Goal: Information Seeking & Learning: Learn about a topic

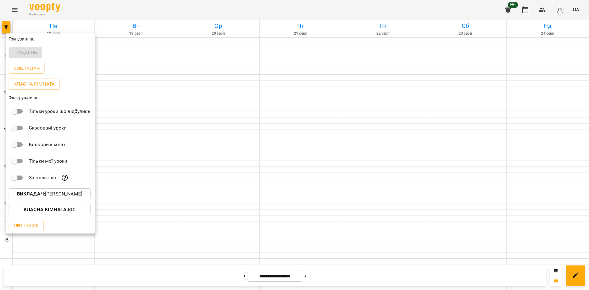
scroll to position [254, 0]
click at [71, 195] on p "Викладач : [PERSON_NAME]" at bounding box center [49, 193] width 65 height 7
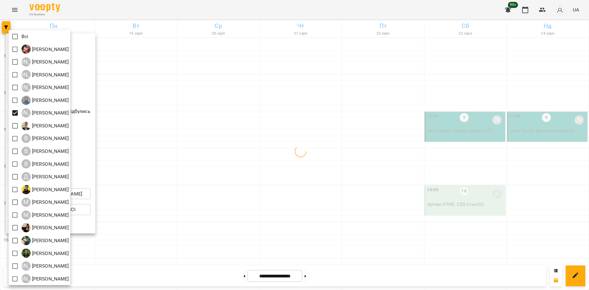
click at [158, 221] on div at bounding box center [294, 145] width 589 height 290
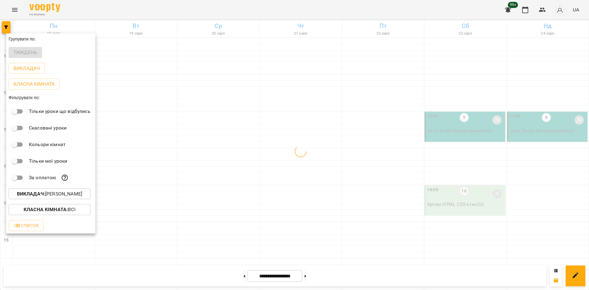
click at [146, 198] on div at bounding box center [294, 145] width 589 height 290
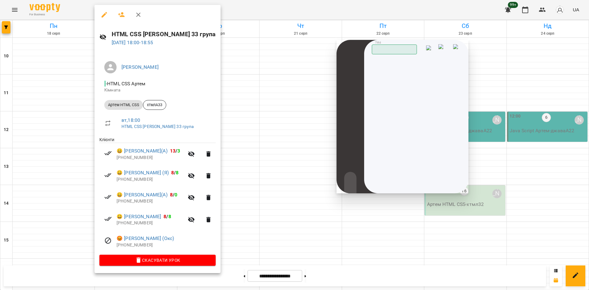
click at [250, 71] on div at bounding box center [294, 145] width 589 height 290
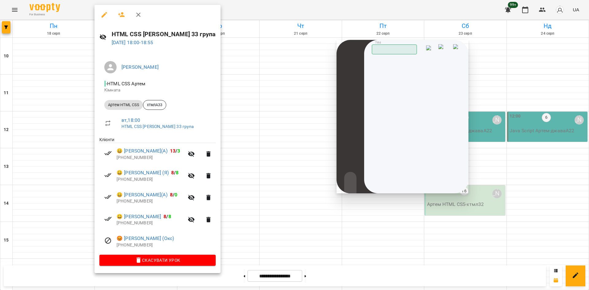
click at [246, 122] on div at bounding box center [294, 145] width 589 height 290
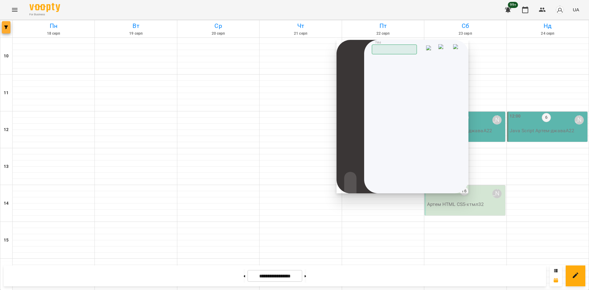
click at [5, 25] on icon "button" at bounding box center [6, 27] width 4 height 4
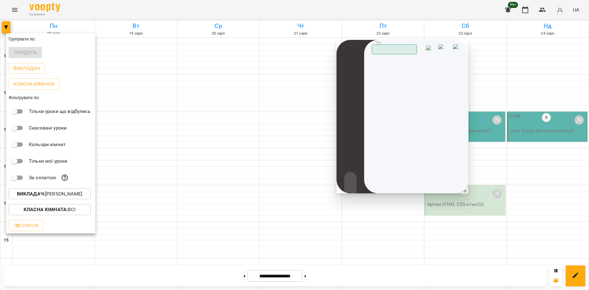
click at [67, 194] on p "Викладач : [PERSON_NAME]" at bounding box center [49, 193] width 65 height 7
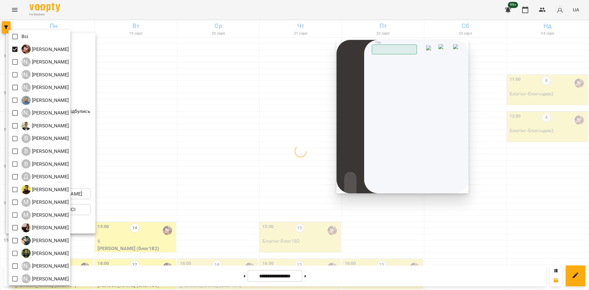
click at [187, 214] on div at bounding box center [294, 145] width 589 height 290
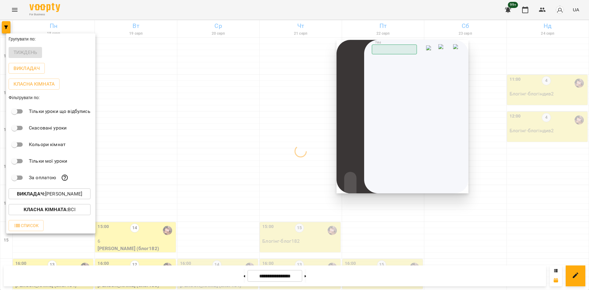
drag, startPoint x: 134, startPoint y: 219, endPoint x: 152, endPoint y: 219, distance: 17.2
click at [176, 196] on div at bounding box center [294, 145] width 589 height 290
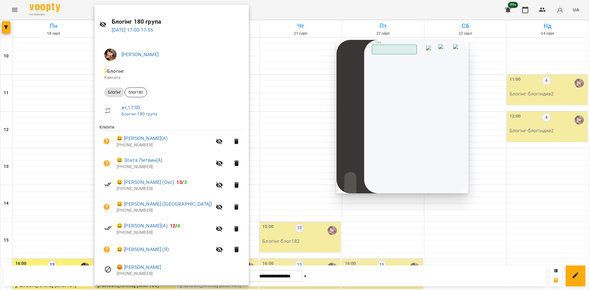
scroll to position [43, 0]
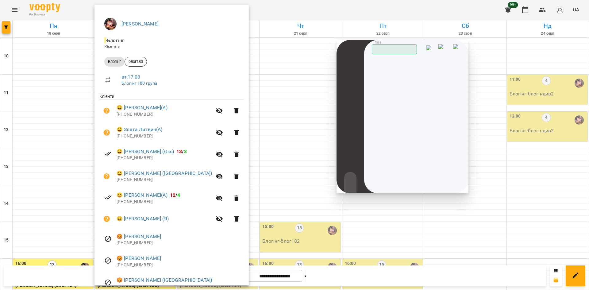
click at [249, 214] on div at bounding box center [294, 145] width 589 height 290
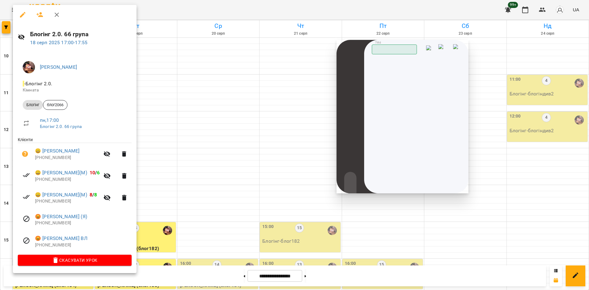
click at [182, 230] on div at bounding box center [294, 145] width 589 height 290
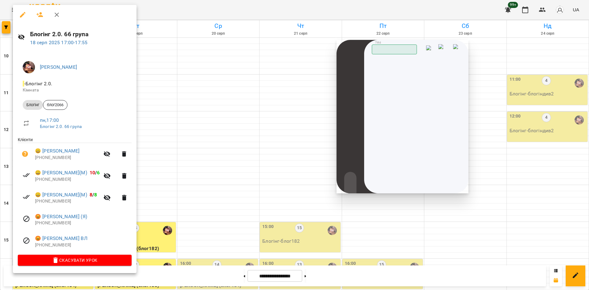
click at [179, 212] on div at bounding box center [294, 145] width 589 height 290
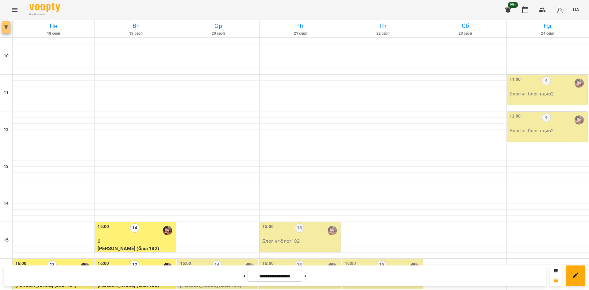
click at [6, 26] on icon "button" at bounding box center [6, 27] width 4 height 4
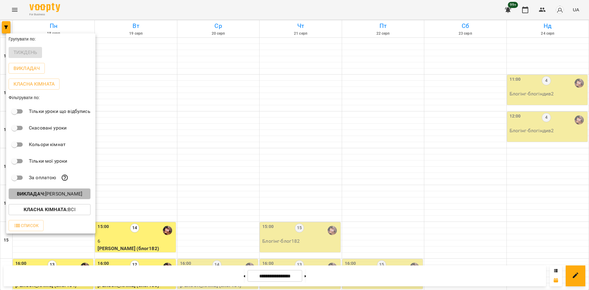
click at [78, 198] on p "Викладач : [PERSON_NAME]" at bounding box center [49, 193] width 65 height 7
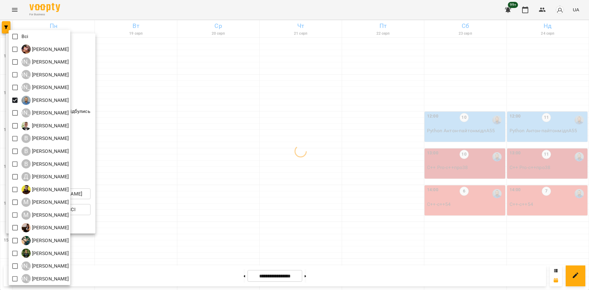
drag, startPoint x: 220, startPoint y: 237, endPoint x: 220, endPoint y: 234, distance: 3.4
click at [220, 235] on div at bounding box center [294, 145] width 589 height 290
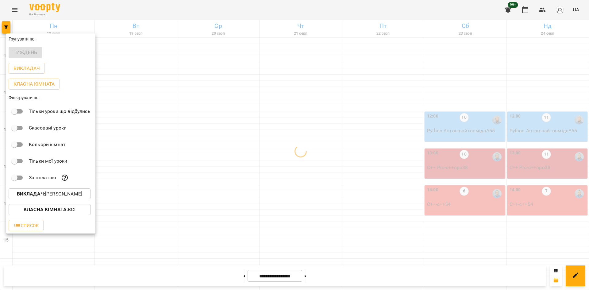
click at [187, 222] on div at bounding box center [294, 145] width 589 height 290
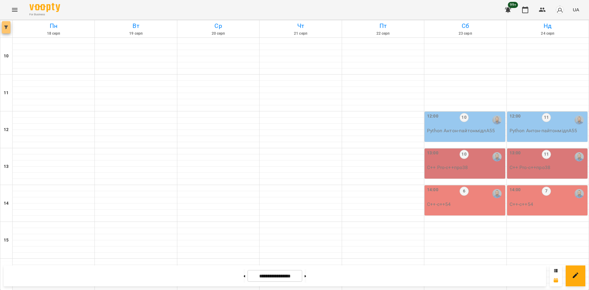
click at [8, 27] on icon "button" at bounding box center [6, 27] width 4 height 4
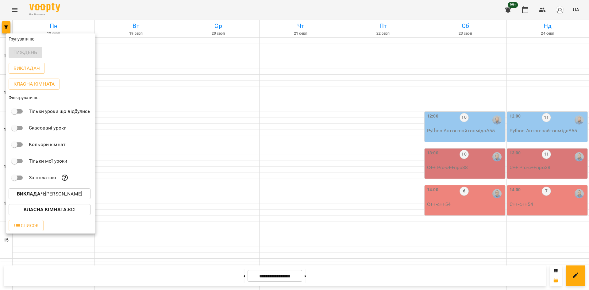
click at [75, 194] on p "Викладач : [PERSON_NAME]" at bounding box center [49, 193] width 65 height 7
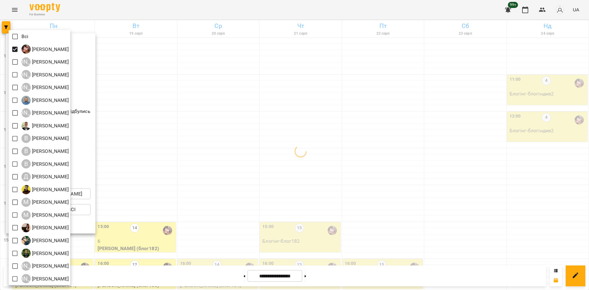
click at [169, 221] on div at bounding box center [294, 145] width 589 height 290
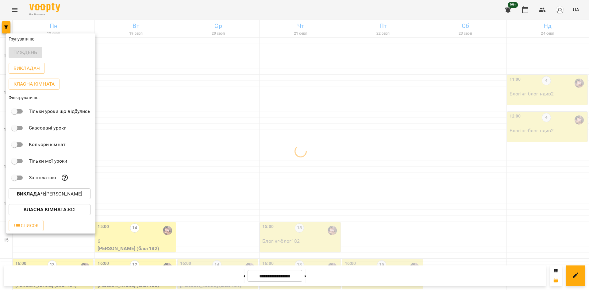
click at [139, 203] on div at bounding box center [294, 145] width 589 height 290
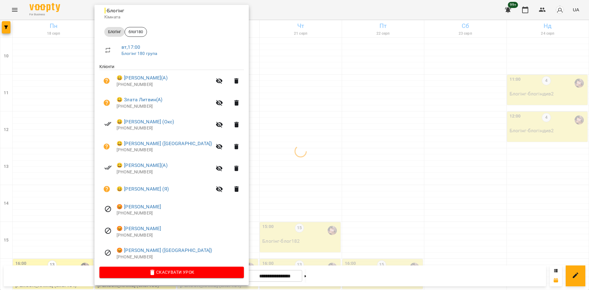
scroll to position [74, 0]
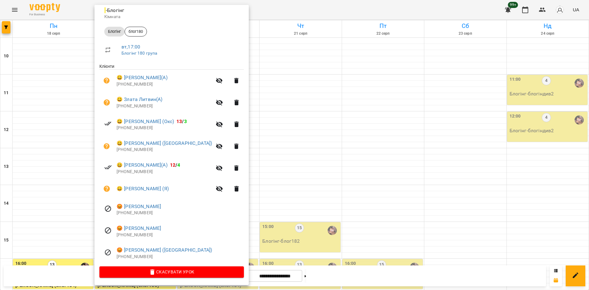
click at [3, 31] on div at bounding box center [294, 145] width 589 height 290
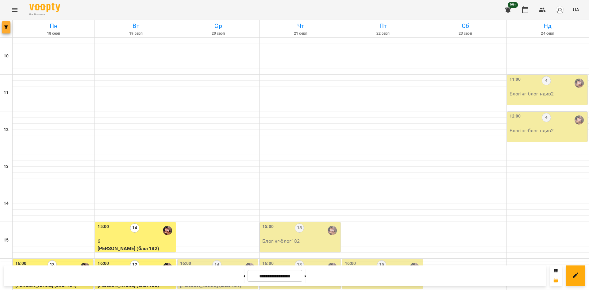
click at [4, 27] on icon "button" at bounding box center [6, 27] width 4 height 4
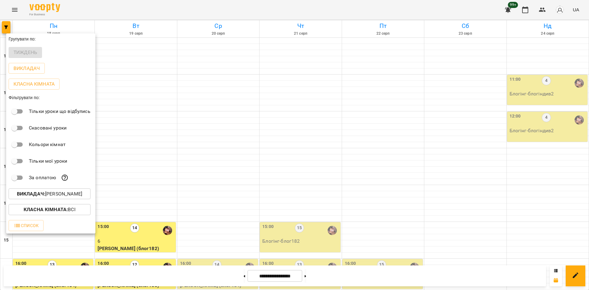
click at [63, 195] on p "Викладач : [PERSON_NAME]" at bounding box center [49, 193] width 65 height 7
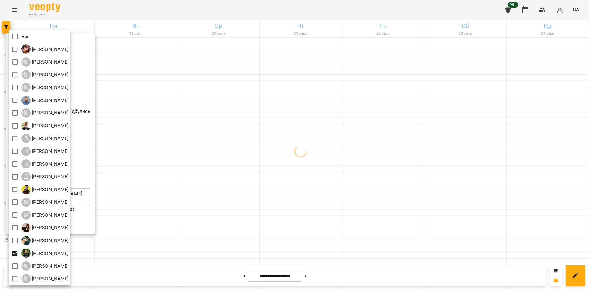
click at [184, 220] on div at bounding box center [294, 145] width 589 height 290
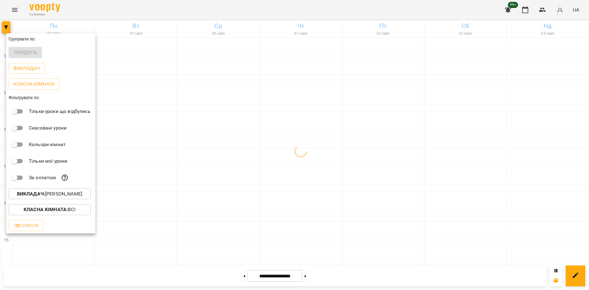
click at [157, 206] on div at bounding box center [294, 145] width 589 height 290
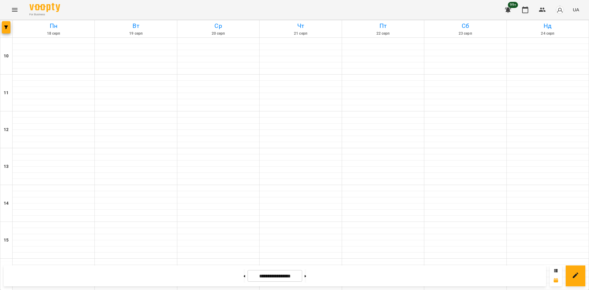
scroll to position [254, 0]
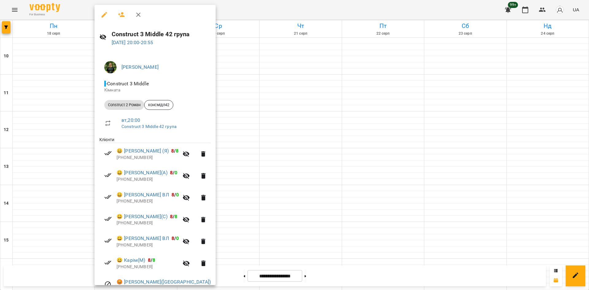
click at [279, 194] on div at bounding box center [294, 145] width 589 height 290
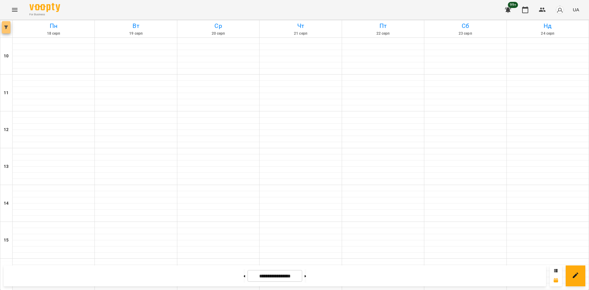
click at [6, 26] on icon "button" at bounding box center [6, 27] width 4 height 4
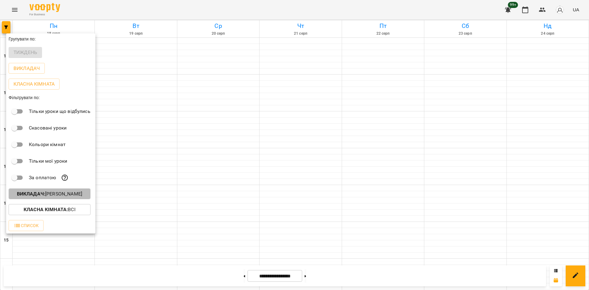
click at [77, 197] on p "Викладач : [PERSON_NAME]" at bounding box center [49, 193] width 65 height 7
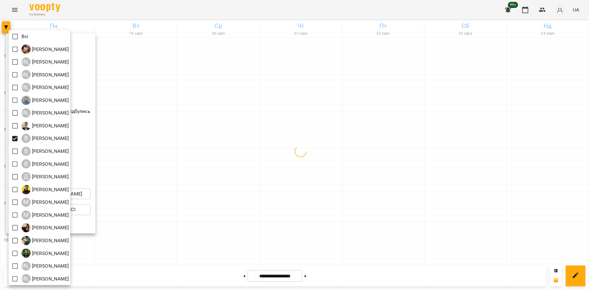
click at [248, 170] on div at bounding box center [294, 145] width 589 height 290
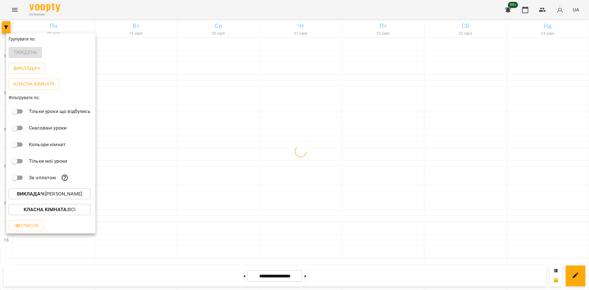
click at [214, 164] on div at bounding box center [294, 145] width 589 height 290
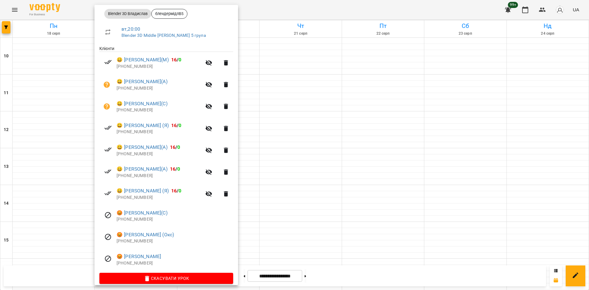
scroll to position [92, 0]
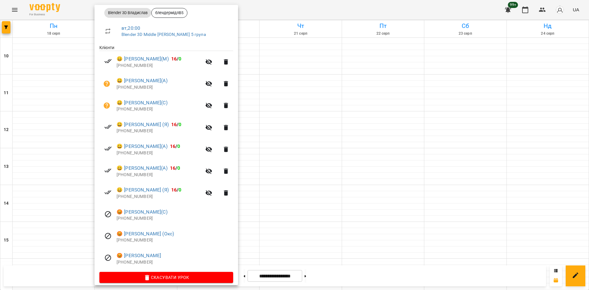
click at [3, 25] on div at bounding box center [294, 145] width 589 height 290
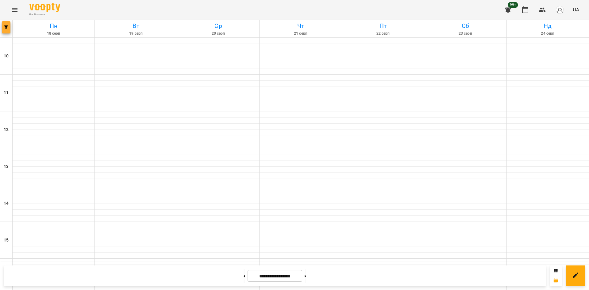
click at [6, 30] on button "button" at bounding box center [6, 27] width 9 height 12
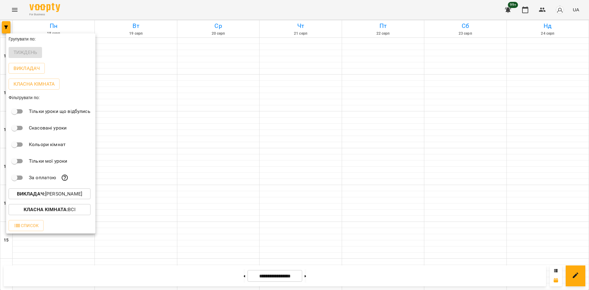
click at [68, 196] on p "Викладач : [PERSON_NAME]" at bounding box center [49, 193] width 65 height 7
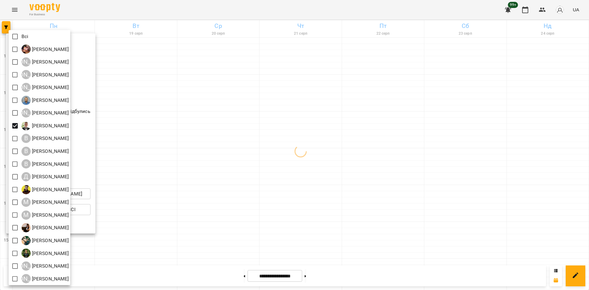
click at [176, 212] on div at bounding box center [294, 145] width 589 height 290
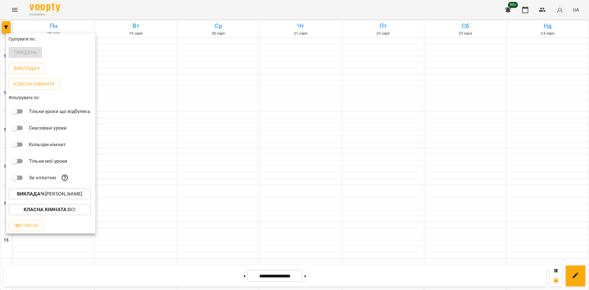
click at [156, 202] on div at bounding box center [294, 145] width 589 height 290
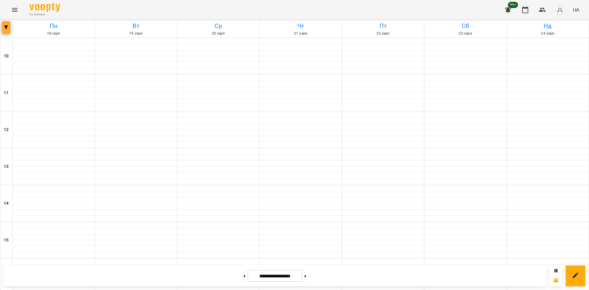
click at [8, 25] on button "button" at bounding box center [6, 27] width 9 height 12
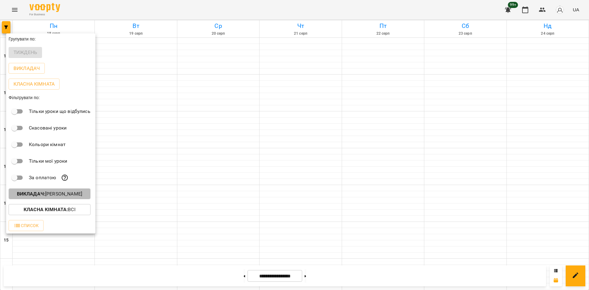
click at [67, 192] on p "Викладач : [PERSON_NAME]" at bounding box center [49, 193] width 65 height 7
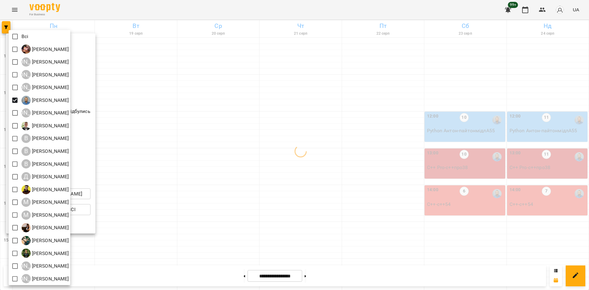
click at [366, 213] on div at bounding box center [294, 145] width 589 height 290
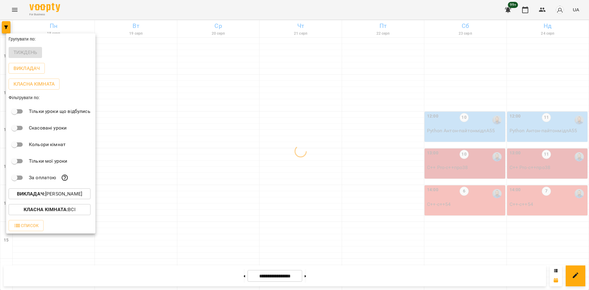
click at [418, 178] on div at bounding box center [294, 145] width 589 height 290
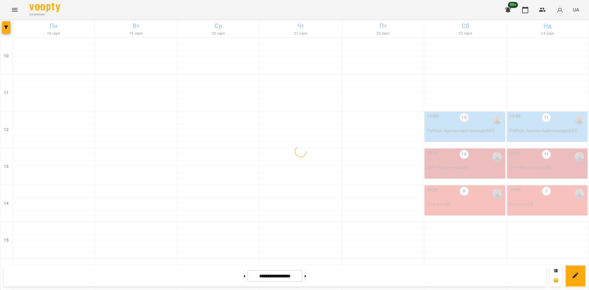
scroll to position [9, 0]
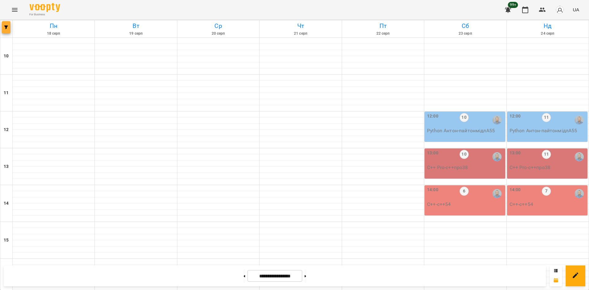
click at [6, 27] on icon "button" at bounding box center [6, 27] width 4 height 4
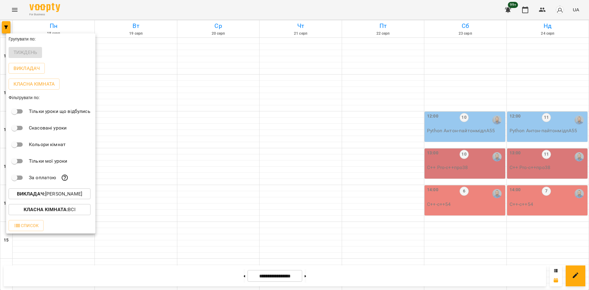
click at [77, 188] on div "Викладач : [PERSON_NAME]" at bounding box center [50, 194] width 89 height 16
click at [80, 196] on p "Викладач : [PERSON_NAME]" at bounding box center [49, 193] width 65 height 7
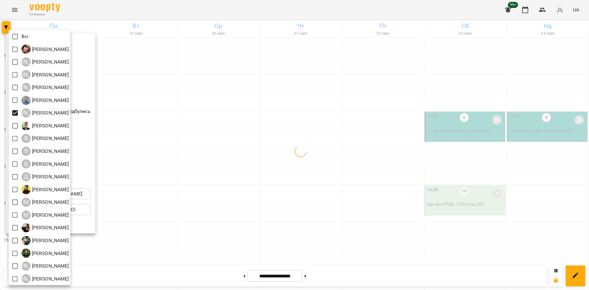
click at [233, 203] on div at bounding box center [294, 145] width 589 height 290
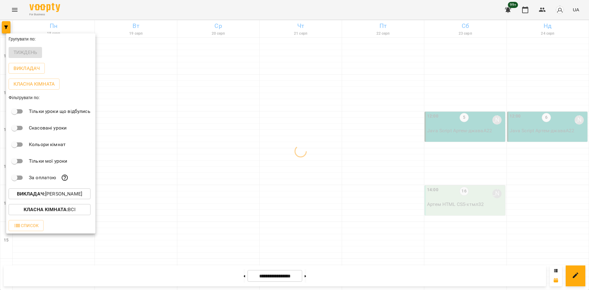
click at [279, 139] on div at bounding box center [294, 145] width 589 height 290
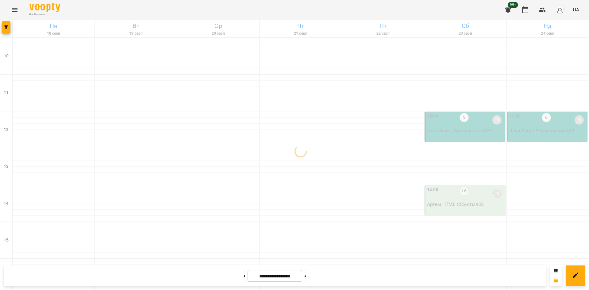
click at [441, 201] on p "[PERSON_NAME] HTML CSS - хтмл32" at bounding box center [465, 204] width 77 height 7
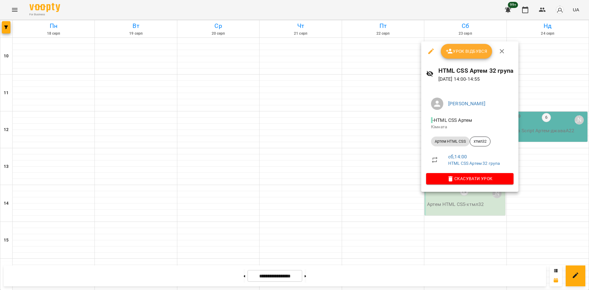
click at [325, 163] on div at bounding box center [294, 145] width 589 height 290
